Goal: Transaction & Acquisition: Download file/media

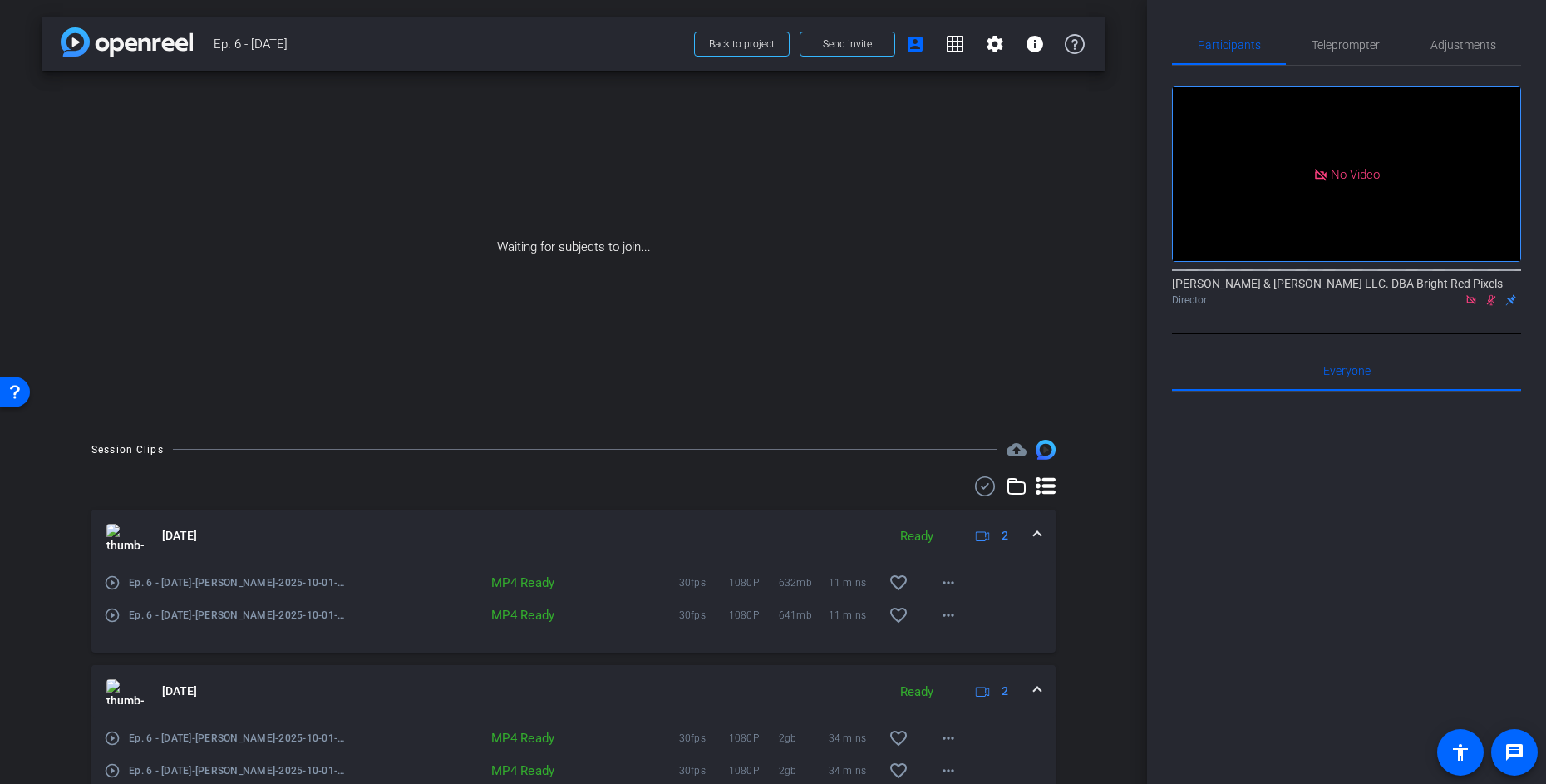
scroll to position [238, 0]
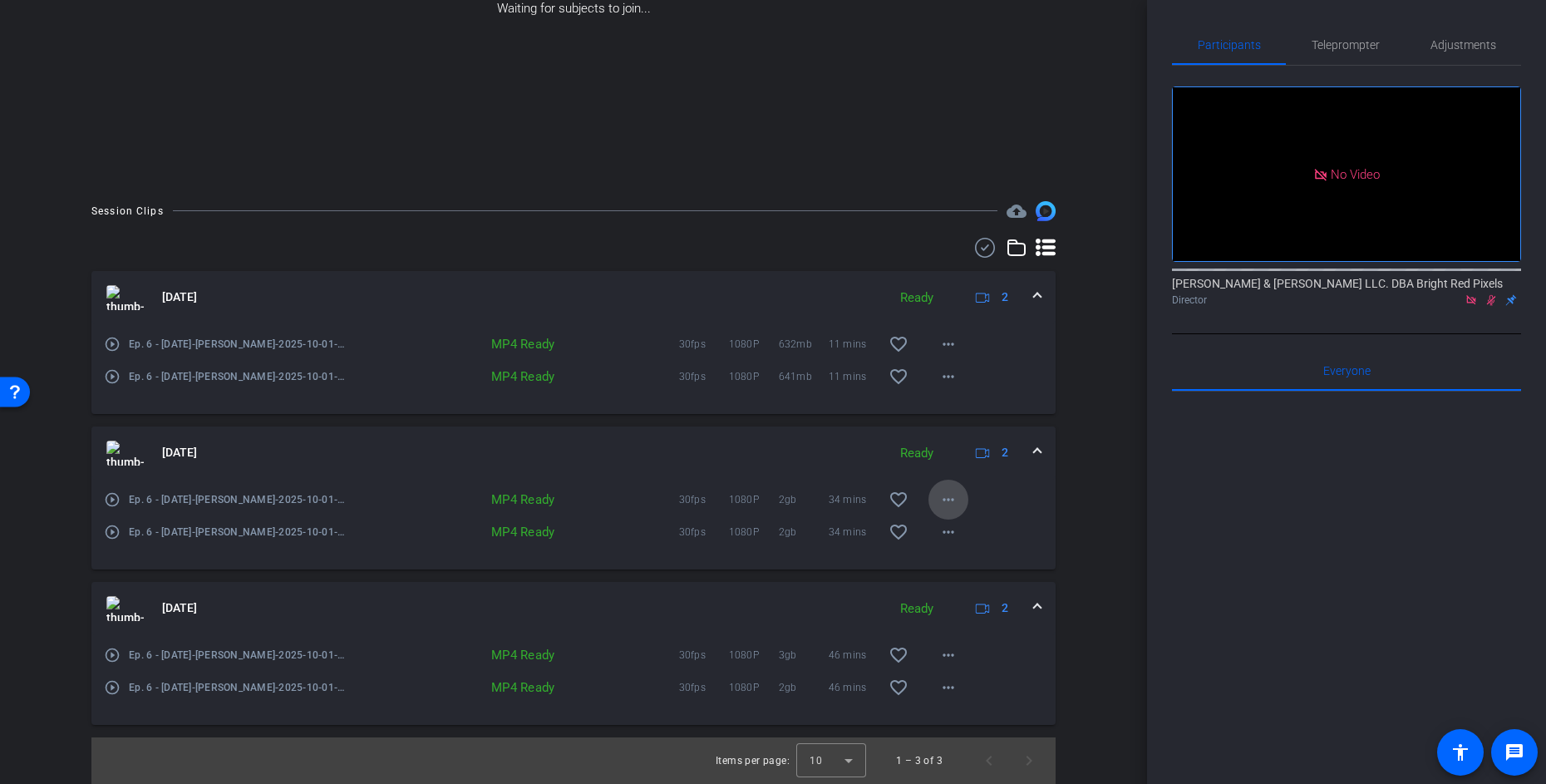
click at [946, 498] on mat-icon "more_horiz" at bounding box center [948, 499] width 20 height 20
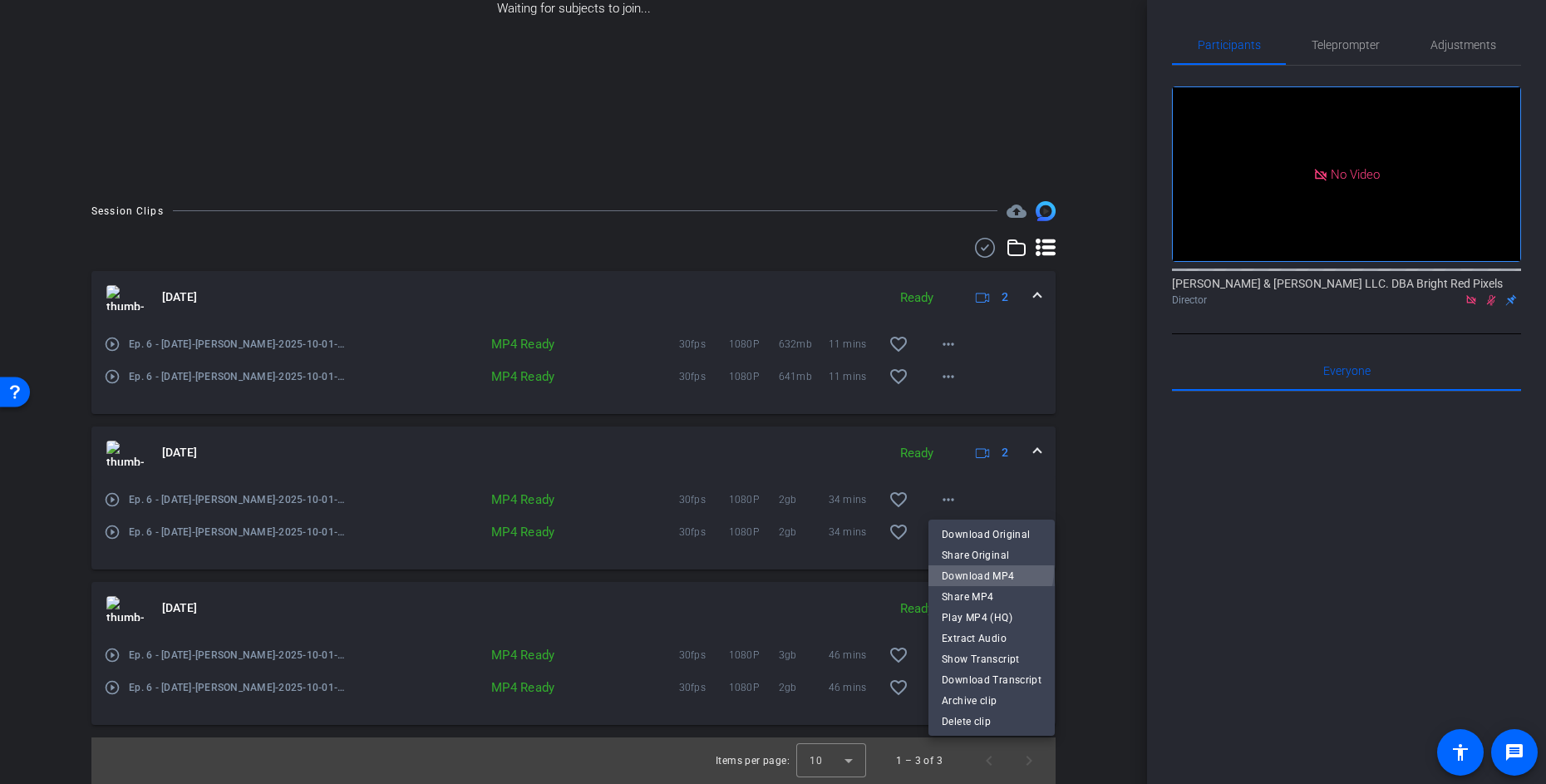
click at [987, 570] on span "Download MP4" at bounding box center [992, 576] width 100 height 20
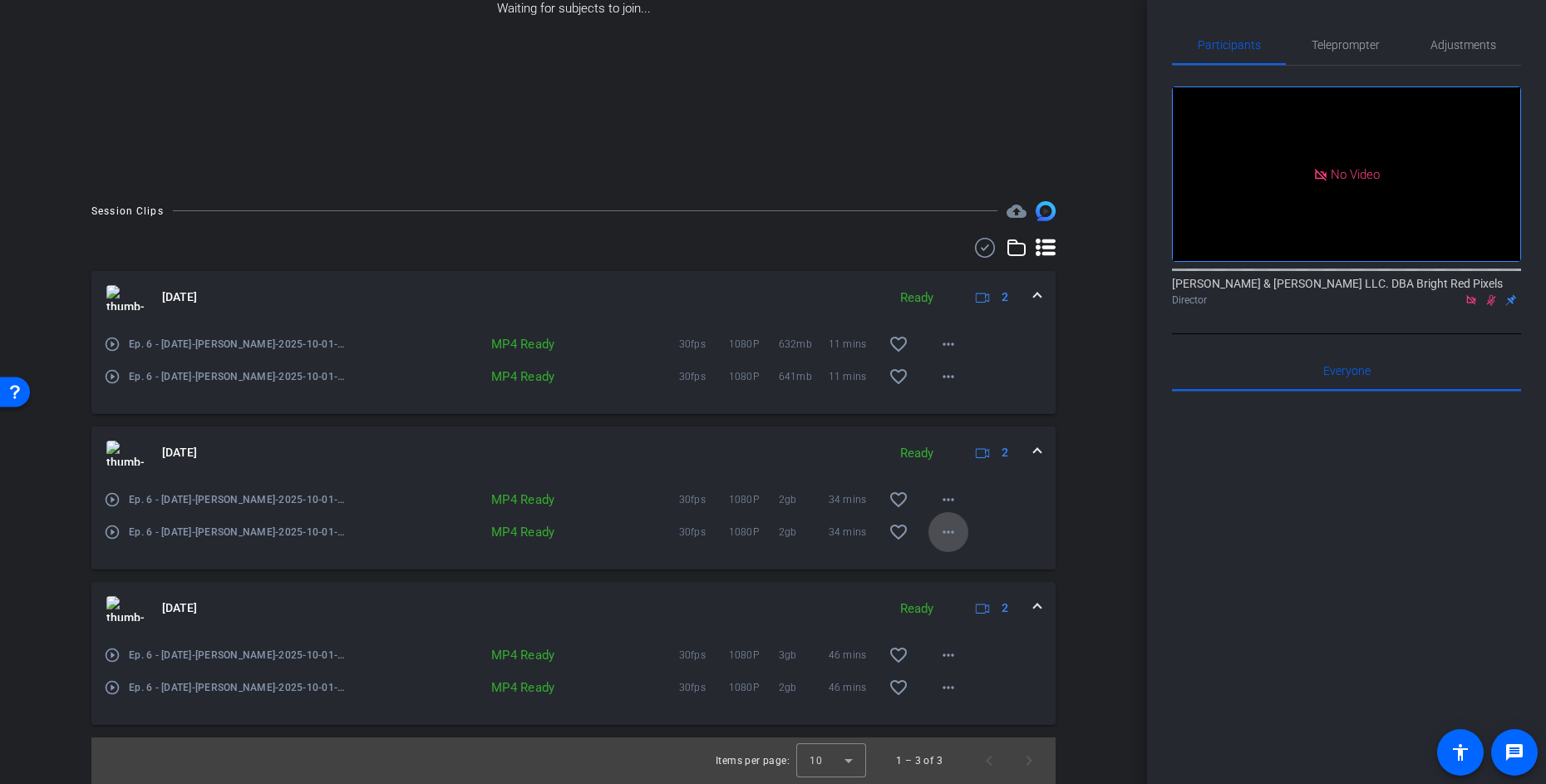
click at [954, 540] on mat-icon "more_horiz" at bounding box center [948, 532] width 20 height 20
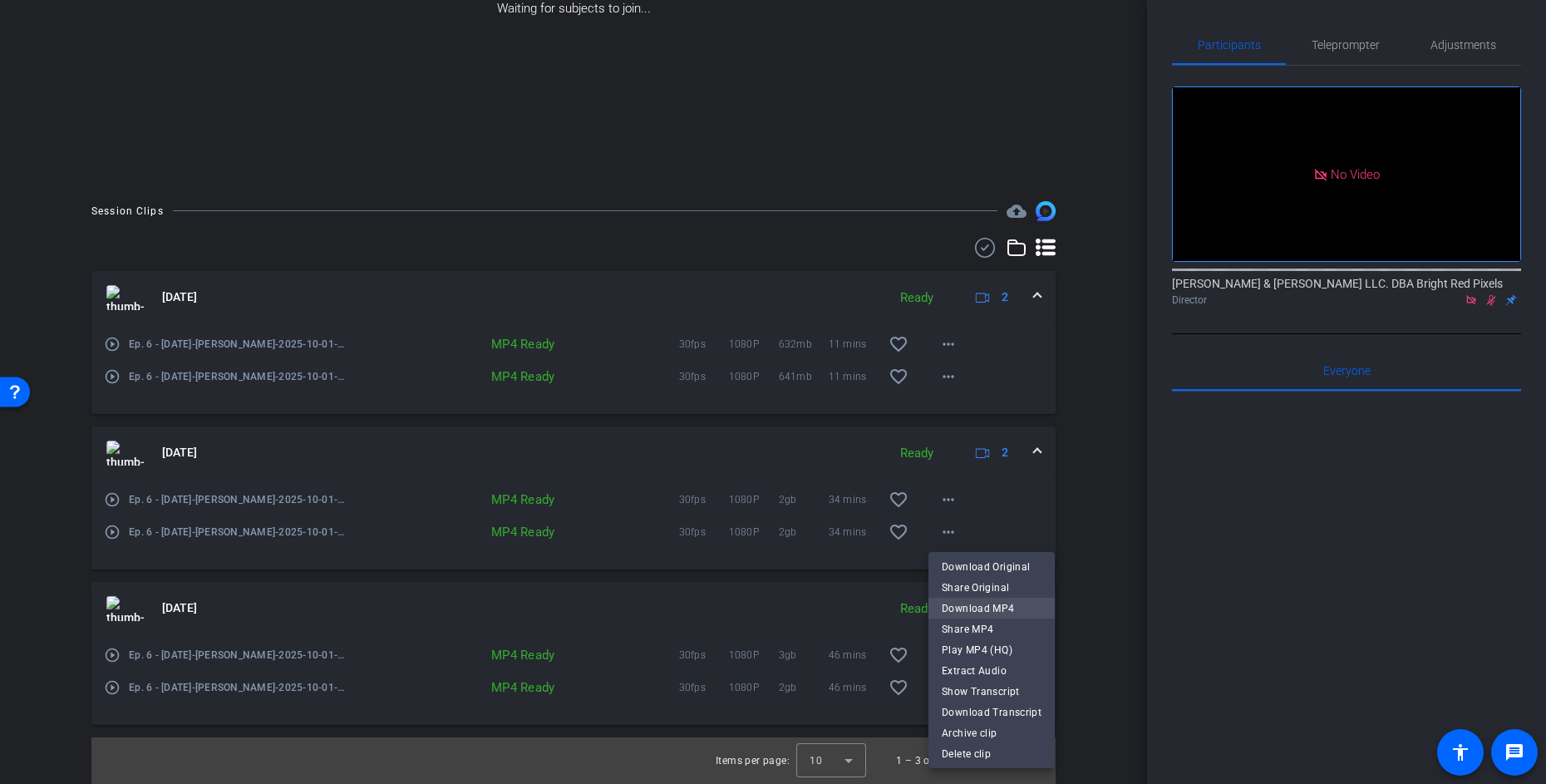
click at [1008, 603] on span "Download MP4" at bounding box center [992, 609] width 100 height 20
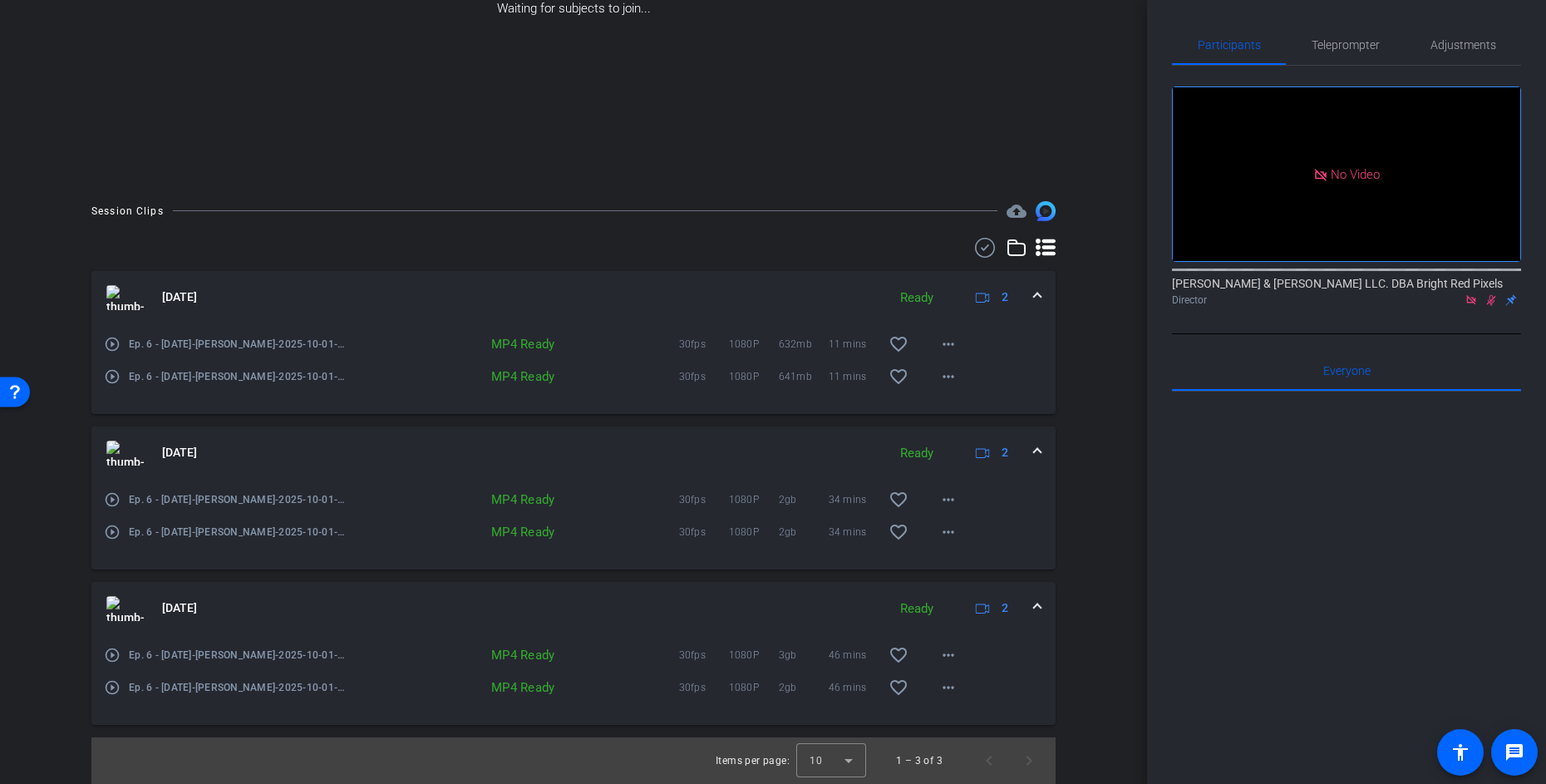
scroll to position [0, 0]
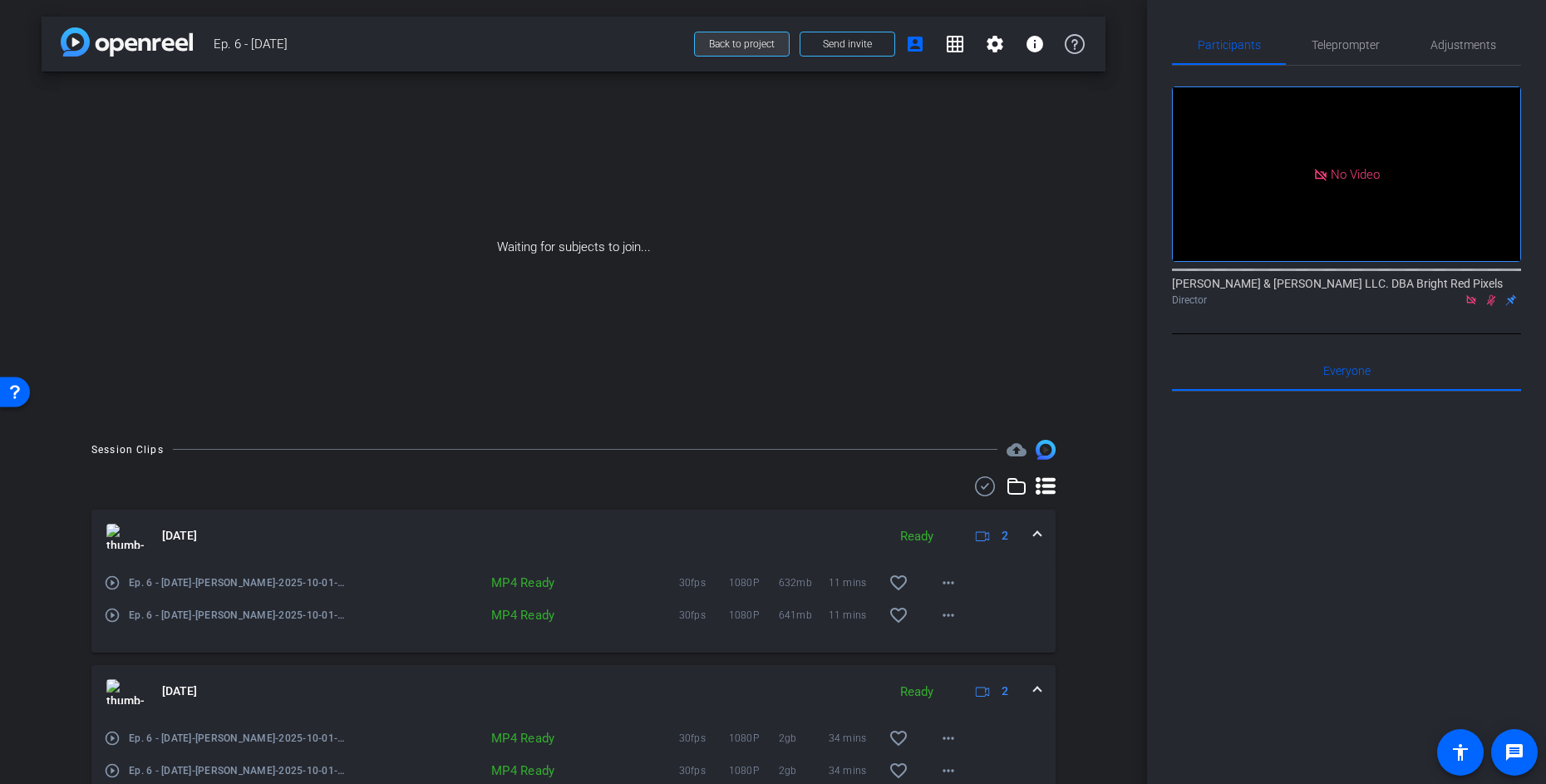
click at [736, 36] on span at bounding box center [742, 43] width 94 height 40
